Goal: Obtain resource: Download file/media

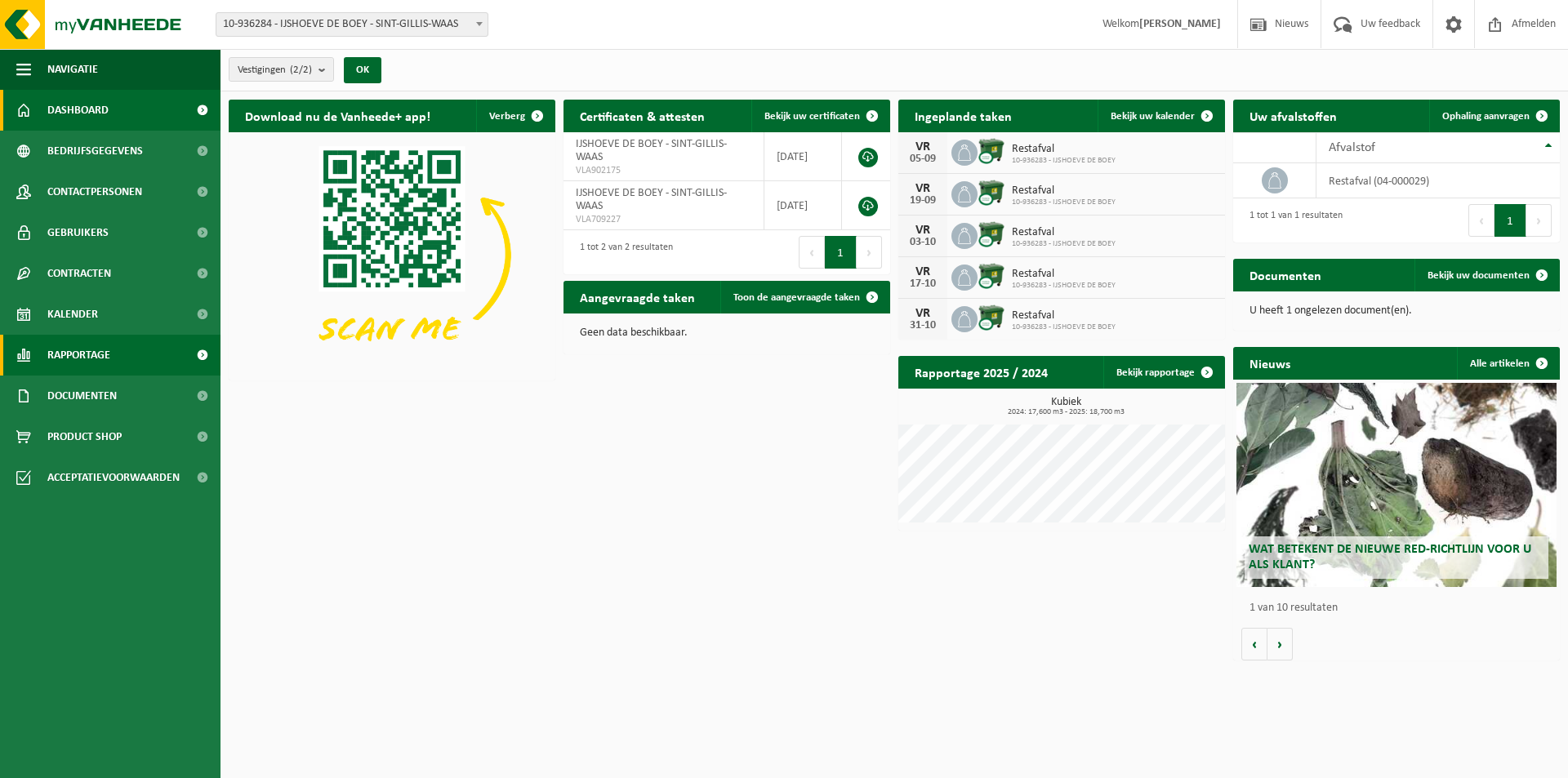
click at [125, 359] on link "Rapportage" at bounding box center [110, 355] width 220 height 41
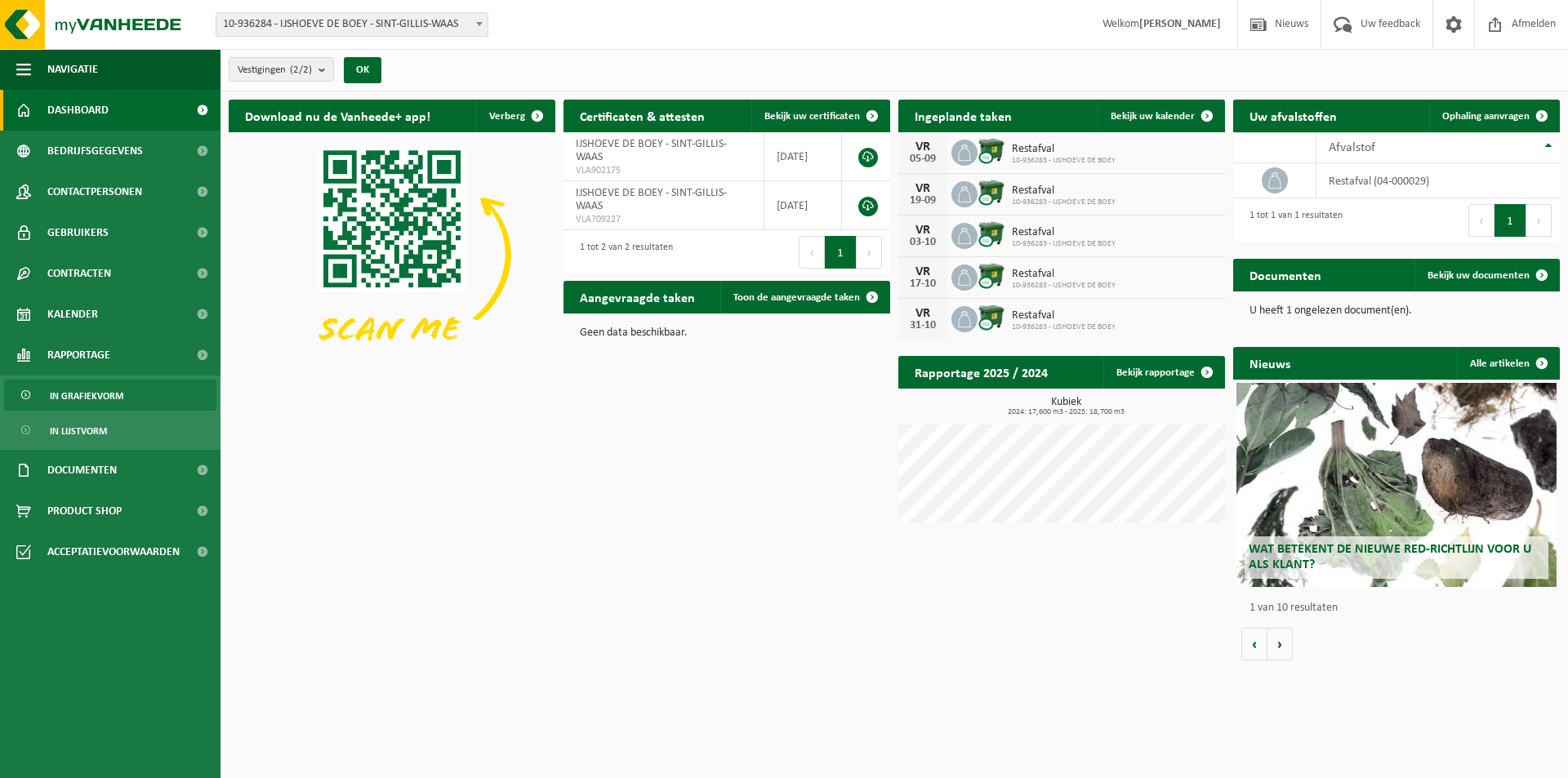
drag, startPoint x: 120, startPoint y: 399, endPoint x: 119, endPoint y: 408, distance: 9.1
click at [120, 400] on span "In grafiekvorm" at bounding box center [86, 396] width 74 height 31
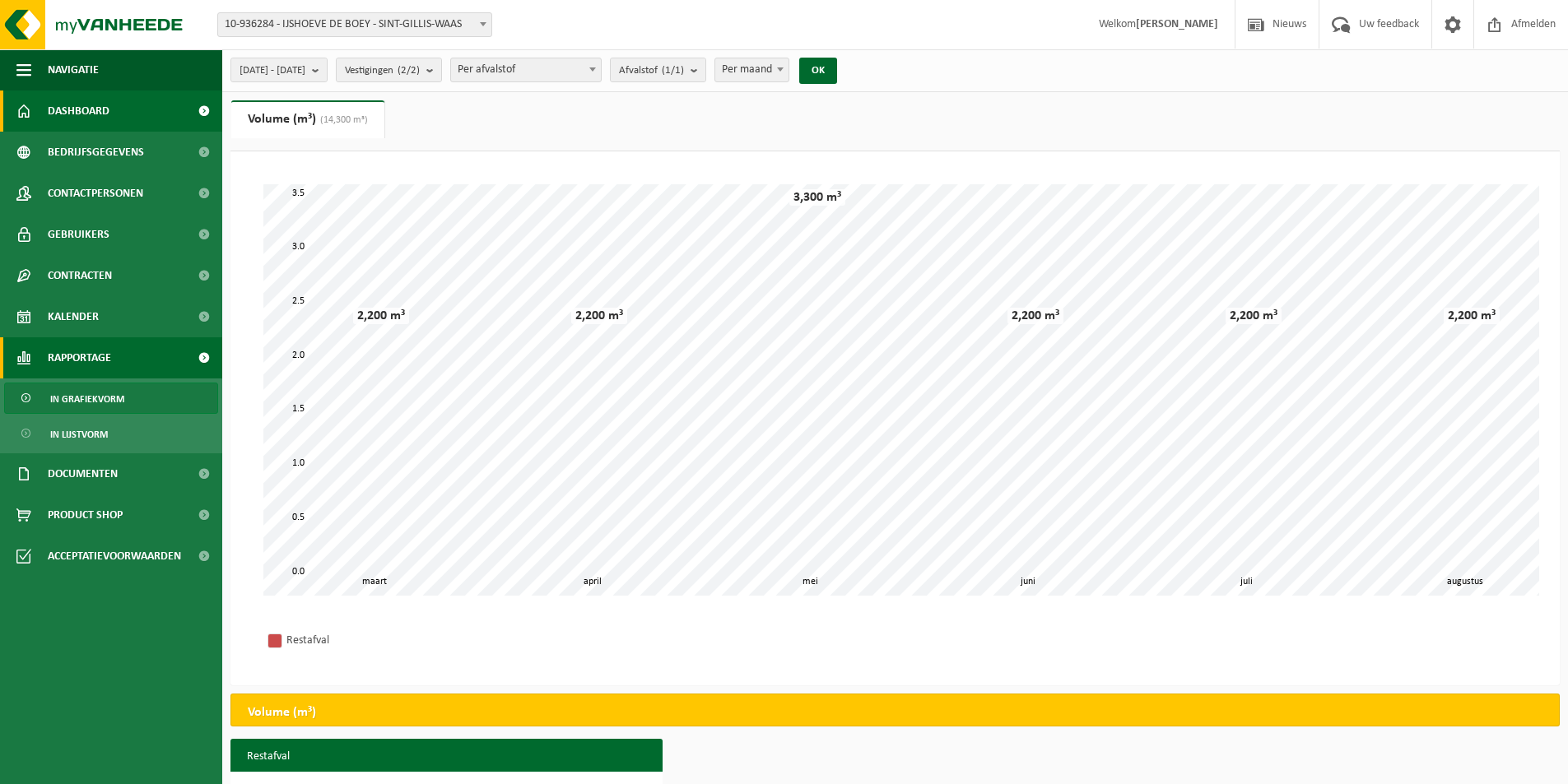
click at [99, 114] on span "Dashboard" at bounding box center [78, 111] width 62 height 42
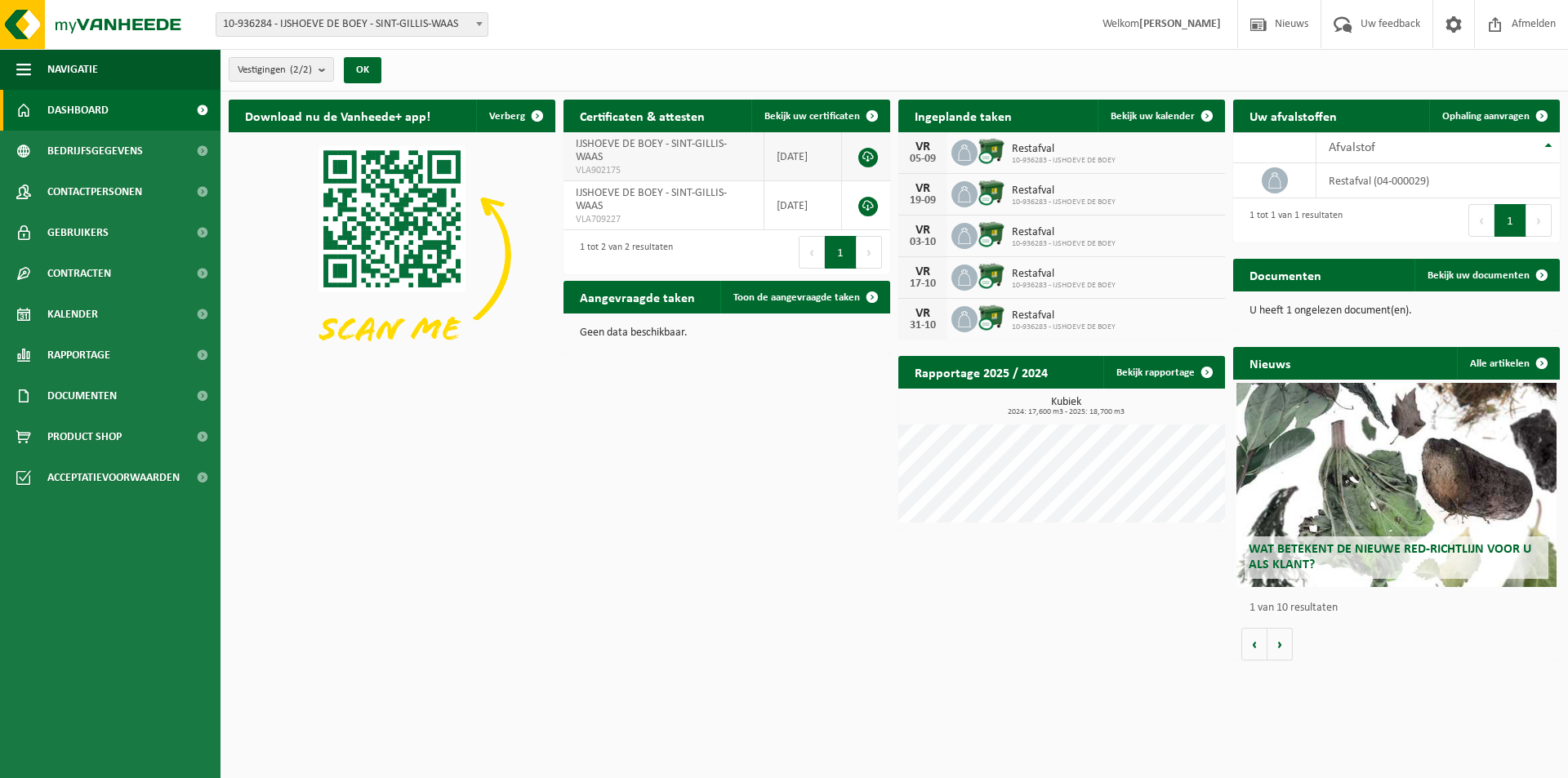
click at [870, 162] on link at bounding box center [868, 157] width 19 height 19
click at [865, 209] on link at bounding box center [868, 206] width 19 height 19
click at [1408, 185] on td "restafval (04-000029)" at bounding box center [1439, 180] width 243 height 35
click at [1463, 263] on link "Bekijk uw documenten" at bounding box center [1487, 275] width 144 height 33
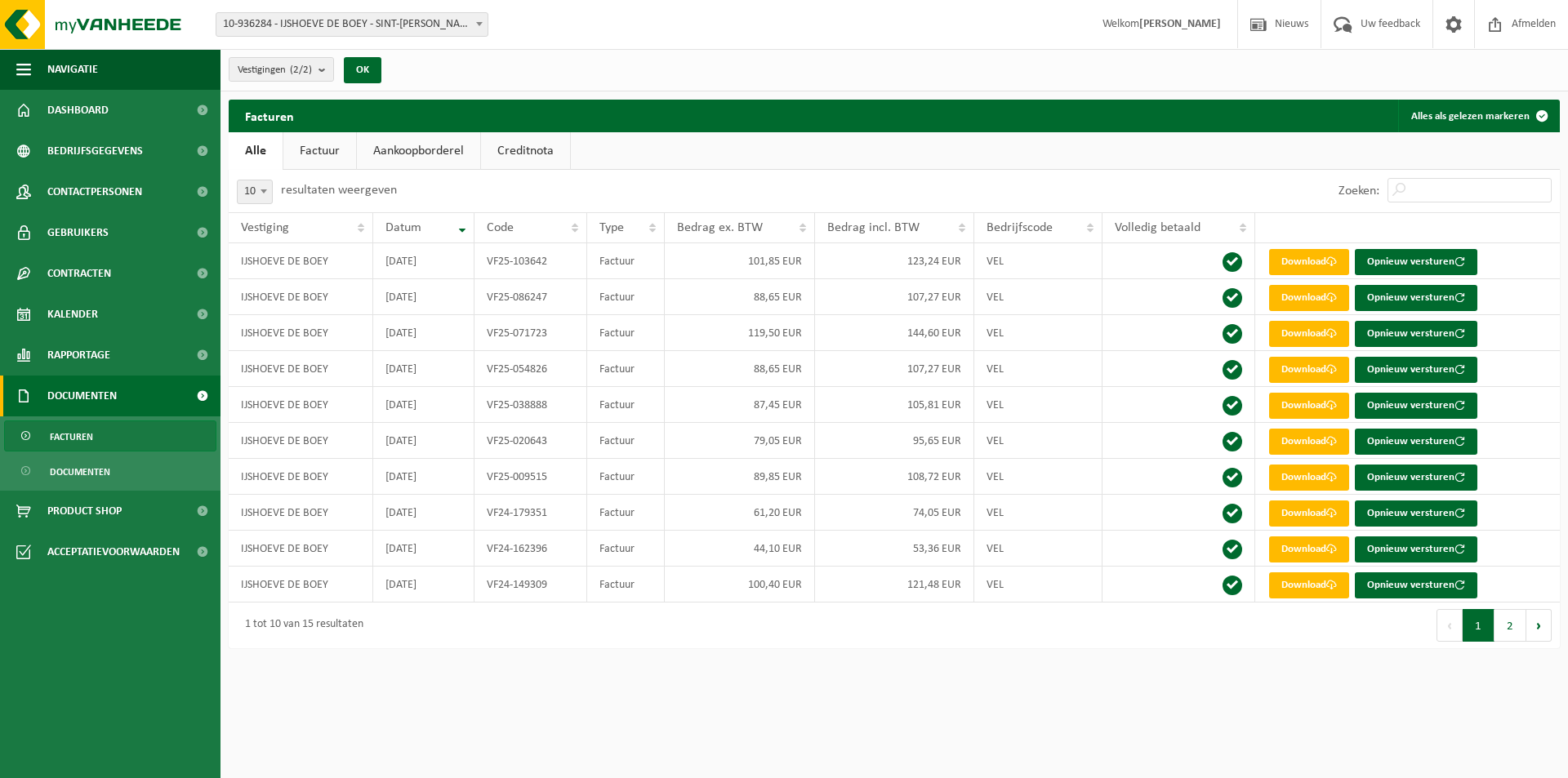
click at [1517, 637] on button "2" at bounding box center [1510, 626] width 32 height 33
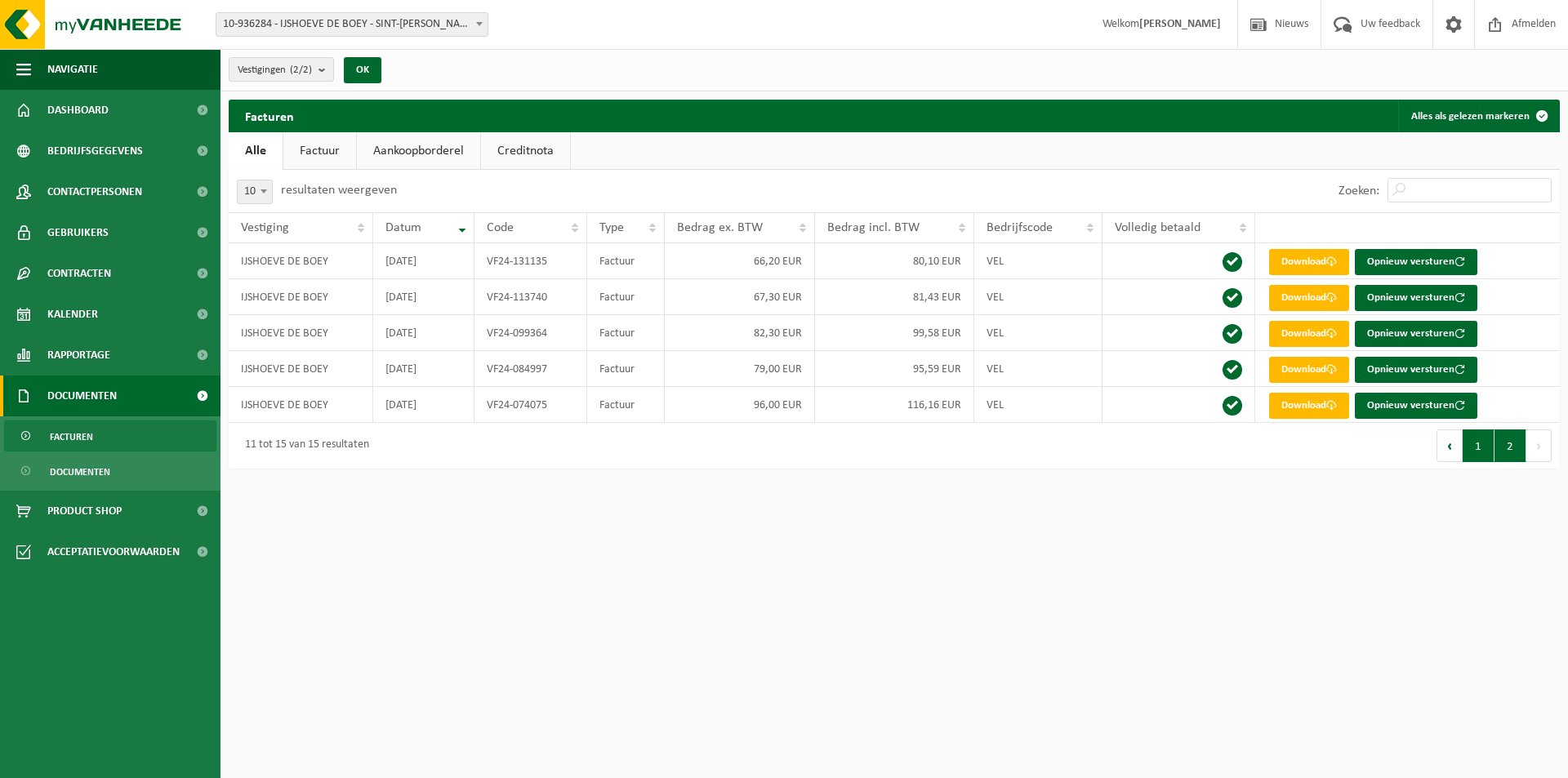
click at [1480, 452] on button "1" at bounding box center [1478, 446] width 32 height 33
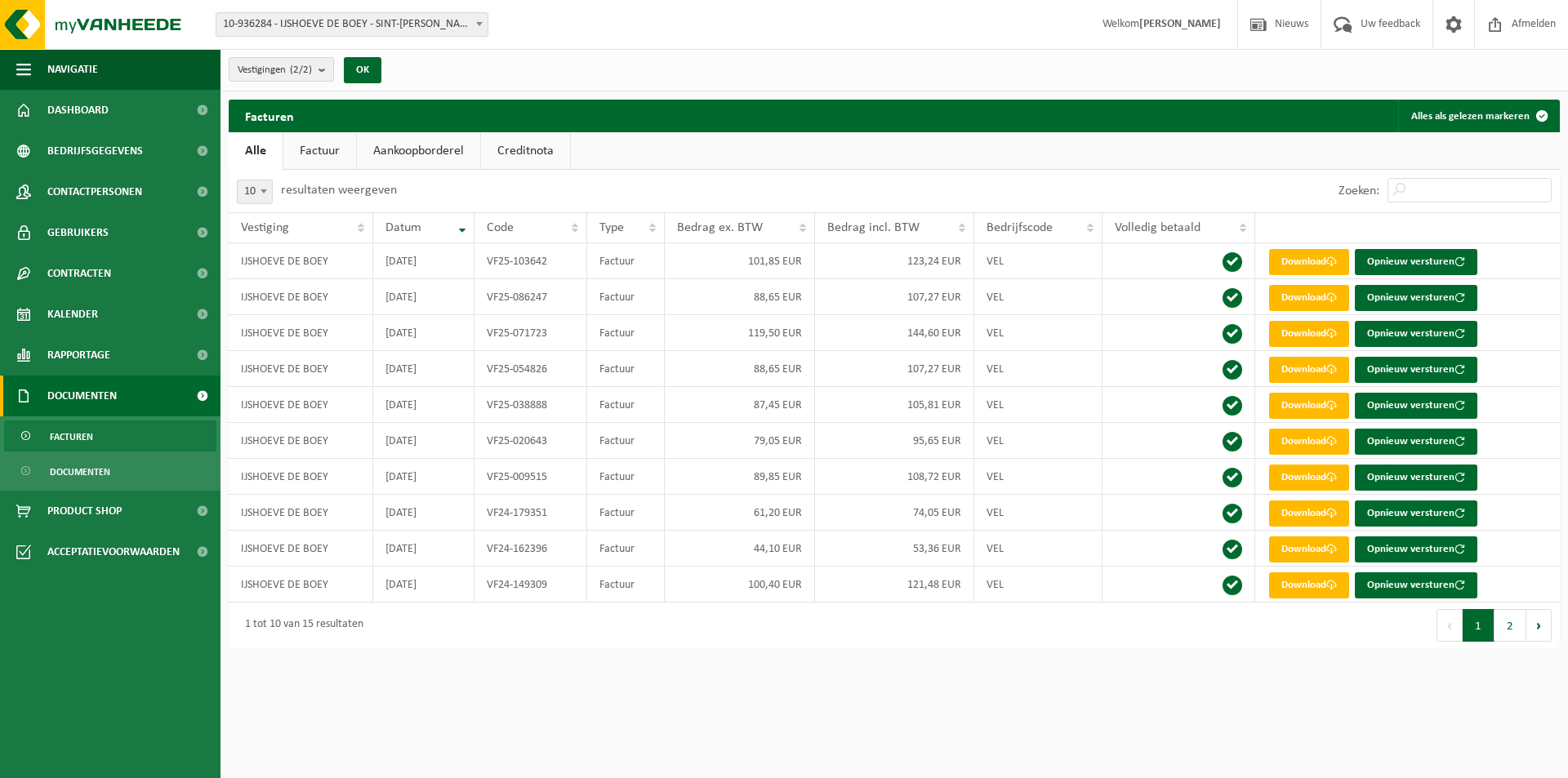
click at [1209, 676] on html "Vestiging: 10-936284 - IJSHOEVE DE BOEY - SINT-GILLIS-WAAS 10-936283 - IJSHOEVE…" at bounding box center [784, 389] width 1568 height 778
click at [78, 262] on span "Contracten" at bounding box center [79, 273] width 63 height 41
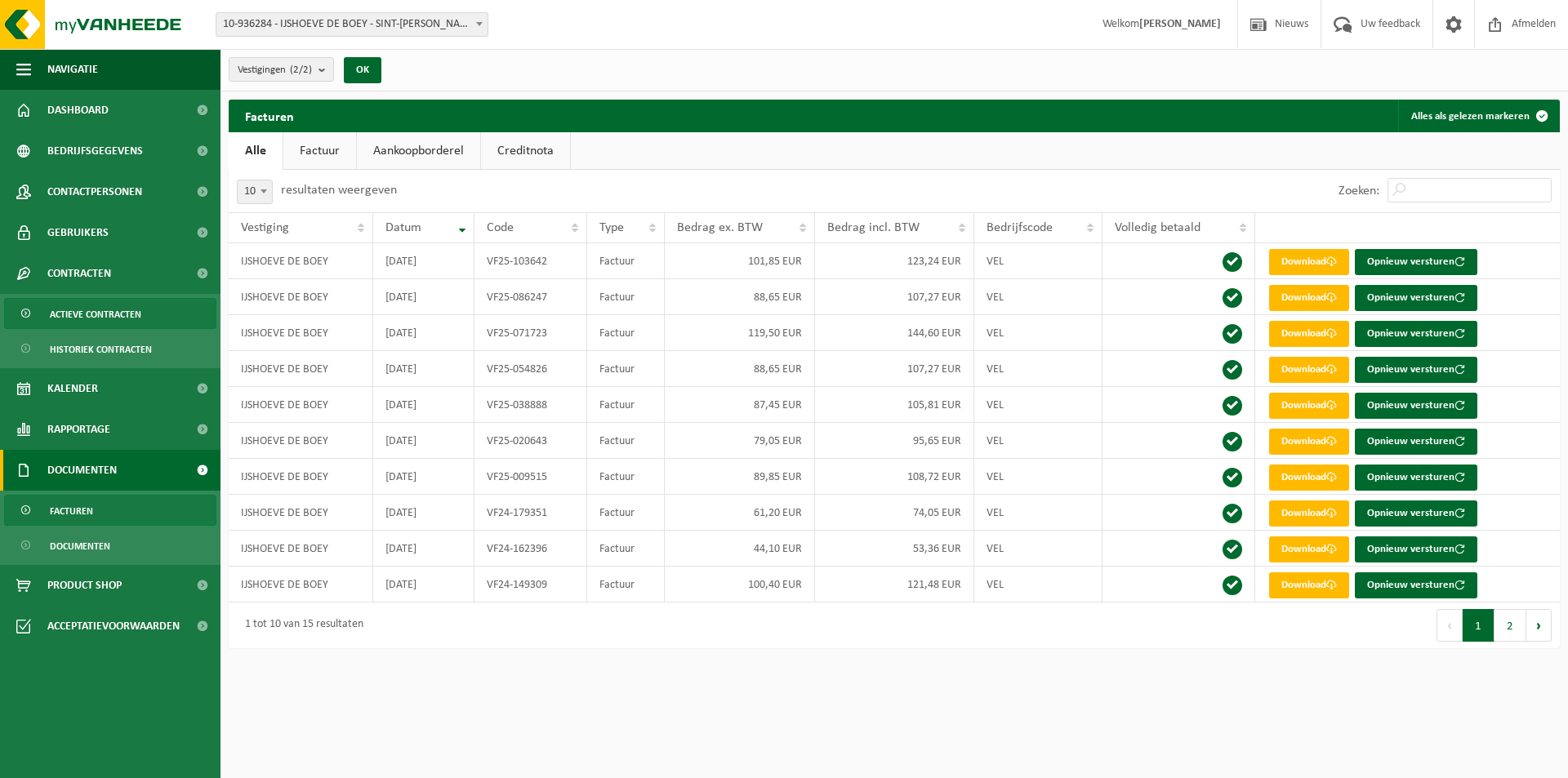
click at [87, 303] on span "Actieve contracten" at bounding box center [95, 314] width 91 height 31
